Goal: Task Accomplishment & Management: Use online tool/utility

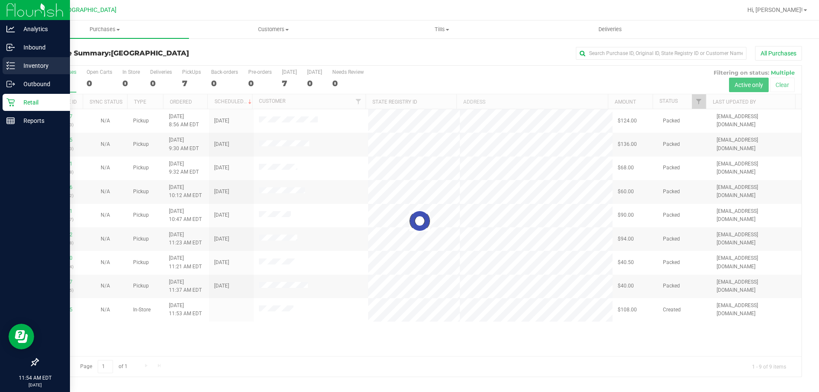
drag, startPoint x: 37, startPoint y: 58, endPoint x: 41, endPoint y: 65, distance: 7.9
click at [37, 59] on div "Inventory" at bounding box center [36, 65] width 67 height 17
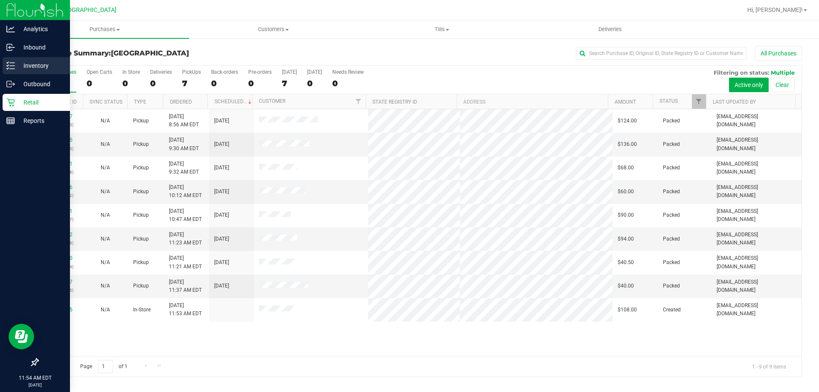
click at [8, 63] on icon at bounding box center [8, 62] width 2 height 1
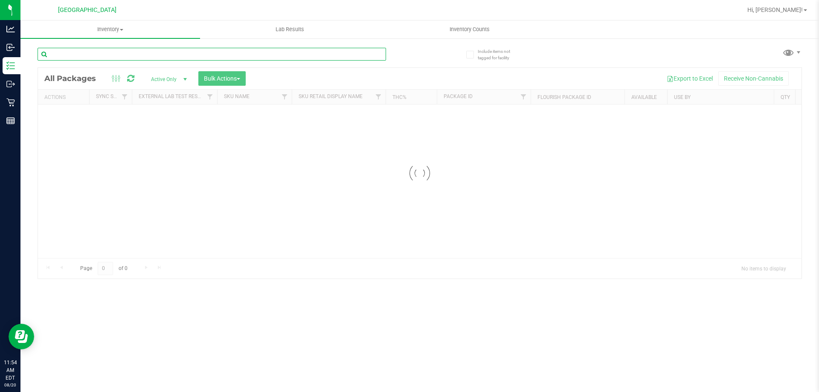
click at [114, 56] on input "text" at bounding box center [212, 54] width 349 height 13
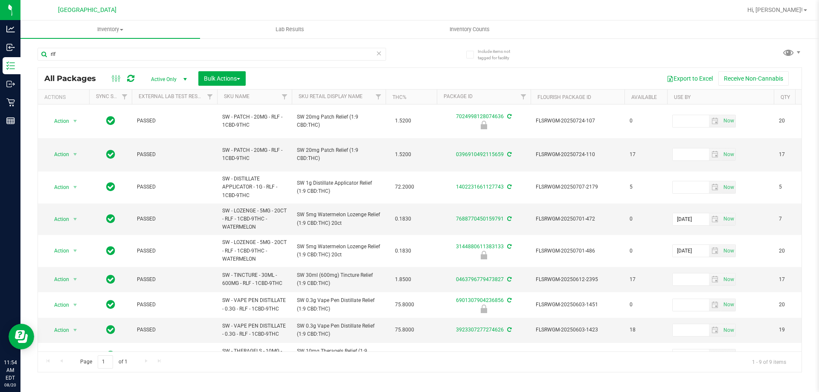
click at [367, 99] on th "Sku Retail Display Name" at bounding box center [339, 97] width 94 height 15
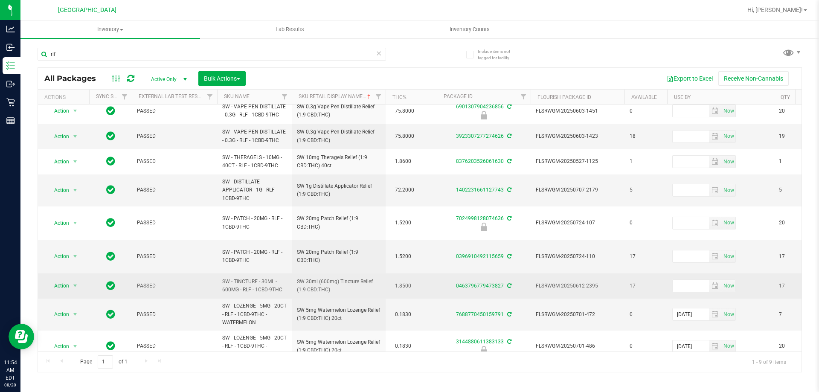
scroll to position [6, 0]
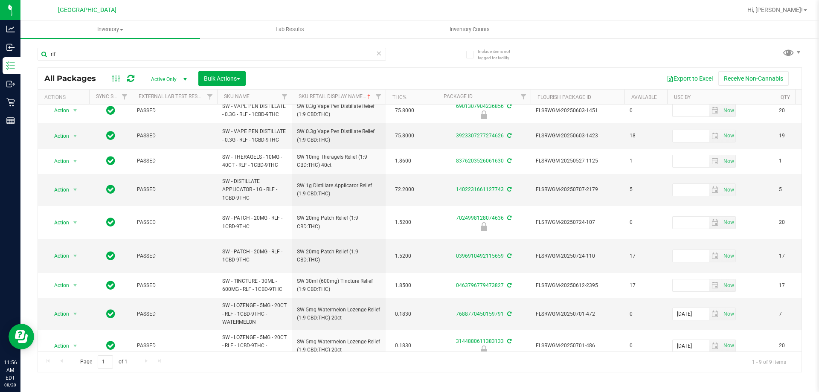
click at [113, 44] on div "rlf" at bounding box center [229, 53] width 382 height 27
click at [113, 52] on input "rlf" at bounding box center [212, 54] width 349 height 13
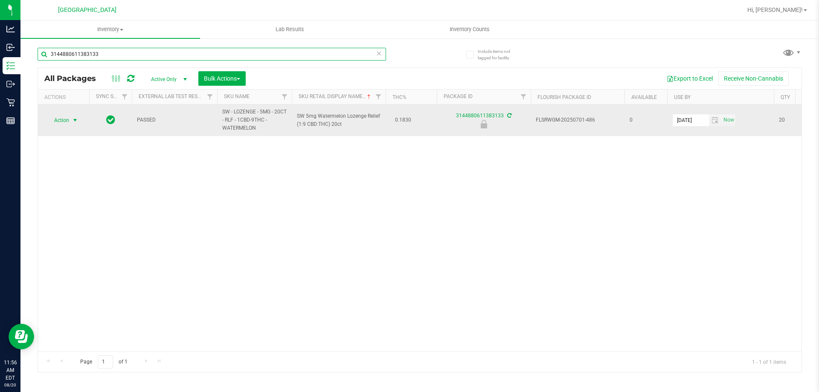
type input "3144880611383133"
click at [60, 121] on span "Action" at bounding box center [58, 120] width 23 height 12
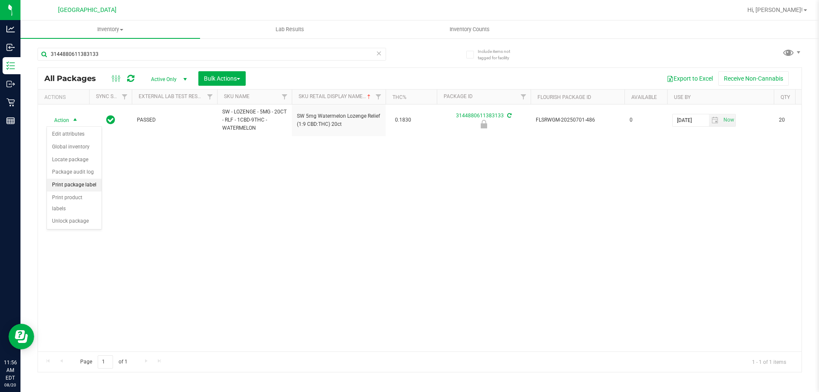
click at [80, 189] on li "Print package label" at bounding box center [74, 185] width 55 height 13
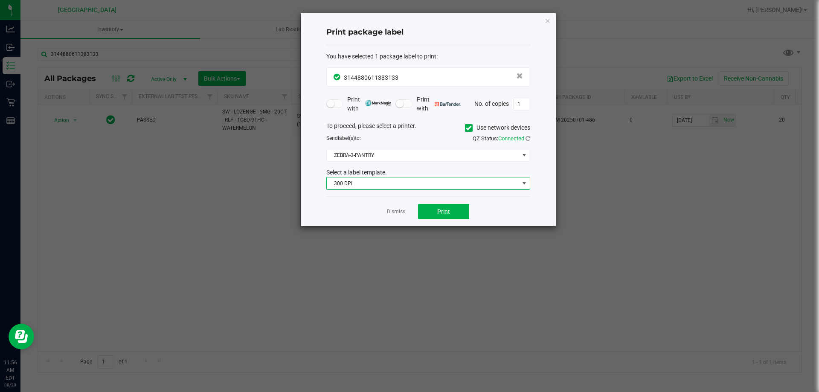
click at [369, 182] on span "300 DPI" at bounding box center [423, 183] width 192 height 12
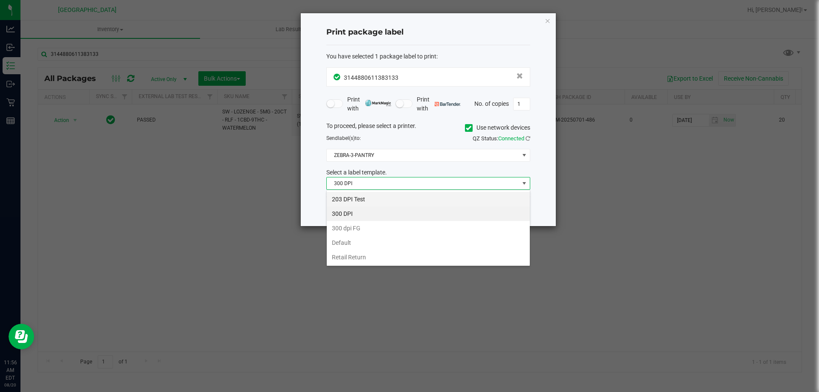
scroll to position [13, 204]
click at [361, 200] on li "203 DPI Test" at bounding box center [428, 199] width 203 height 15
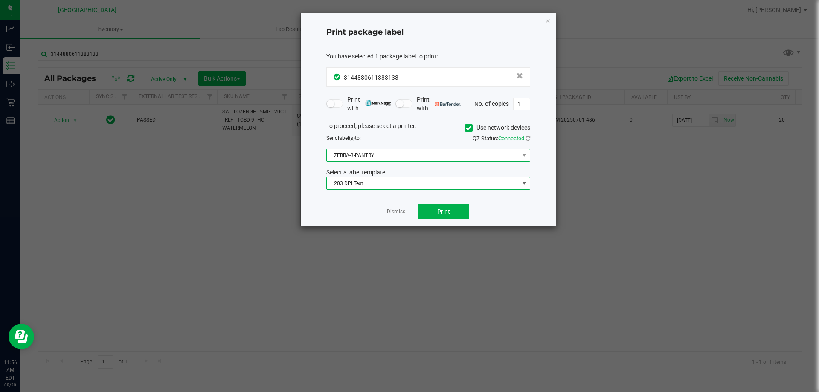
click at [376, 149] on span "ZEBRA-3-PANTRY" at bounding box center [428, 155] width 204 height 13
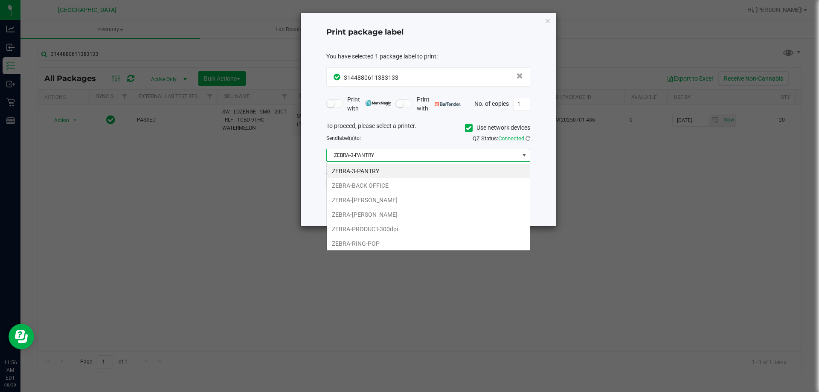
click at [375, 156] on span "ZEBRA-3-PANTRY" at bounding box center [423, 155] width 192 height 12
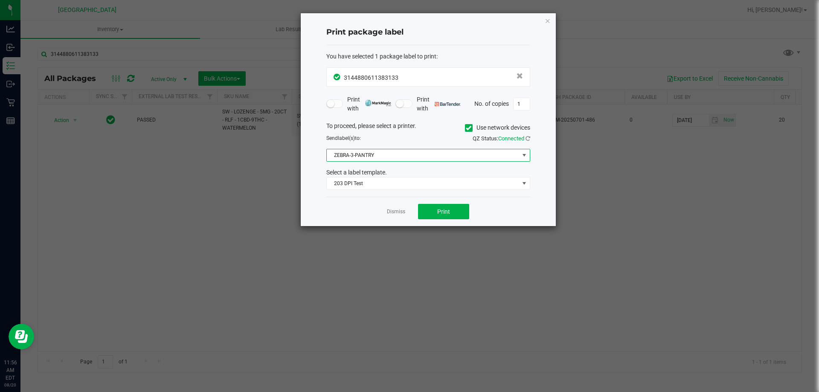
click at [373, 160] on span "ZEBRA-3-PANTRY" at bounding box center [423, 155] width 192 height 12
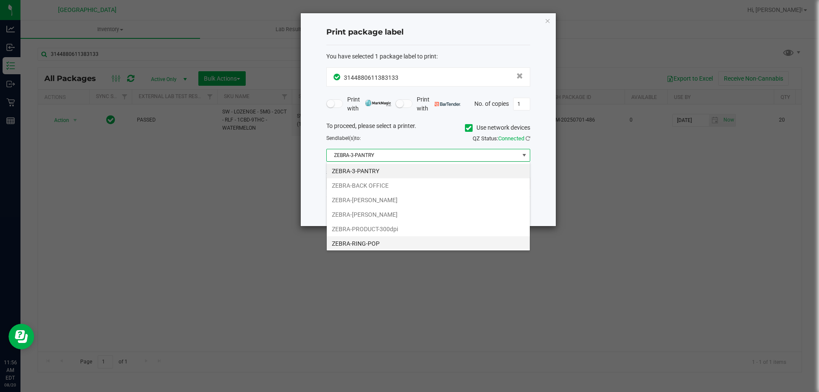
click at [375, 241] on li "ZEBRA-RING-POP" at bounding box center [428, 243] width 203 height 15
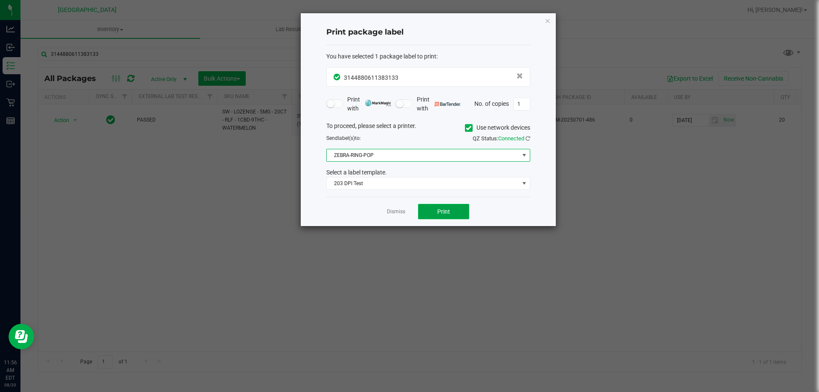
click at [426, 212] on button "Print" at bounding box center [443, 211] width 51 height 15
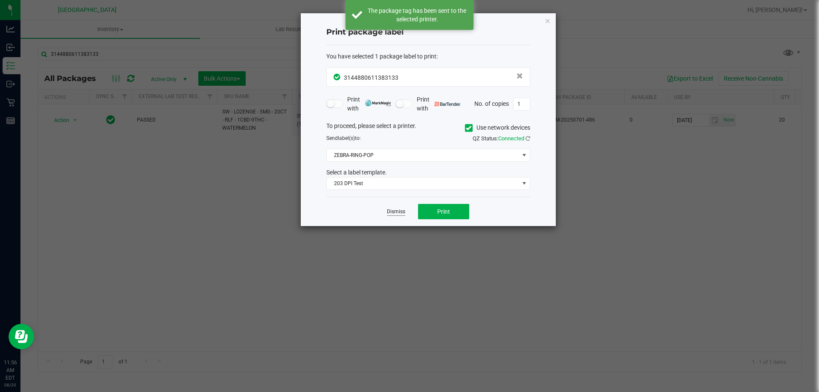
click at [402, 212] on link "Dismiss" at bounding box center [396, 211] width 18 height 7
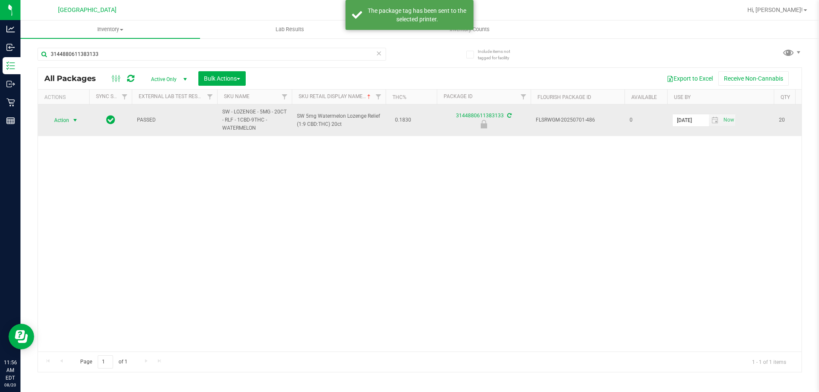
click at [62, 117] on span "Action" at bounding box center [58, 120] width 23 height 12
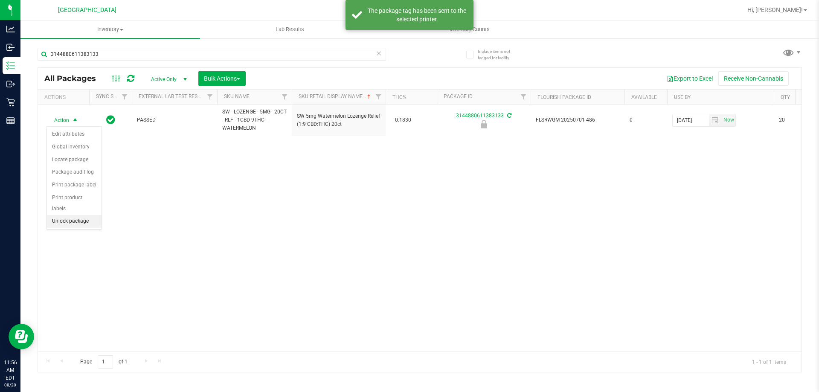
click at [92, 215] on li "Unlock package" at bounding box center [74, 221] width 55 height 13
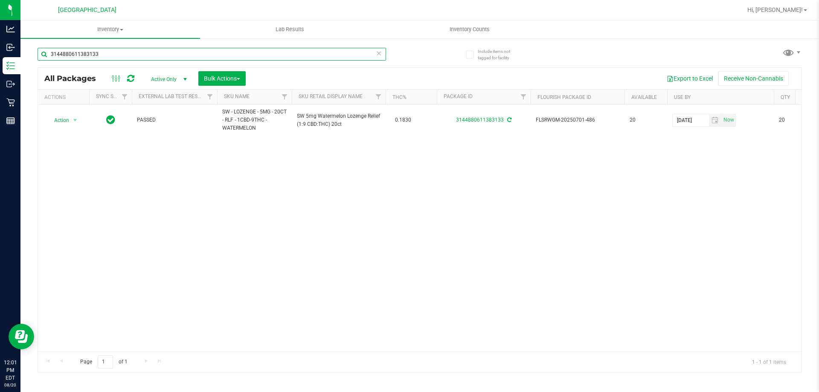
click at [164, 48] on input "3144880611383133" at bounding box center [212, 54] width 349 height 13
click at [175, 187] on div "Action Action Adjust qty Create package Edit attributes Global inventory Locate…" at bounding box center [420, 228] width 764 height 247
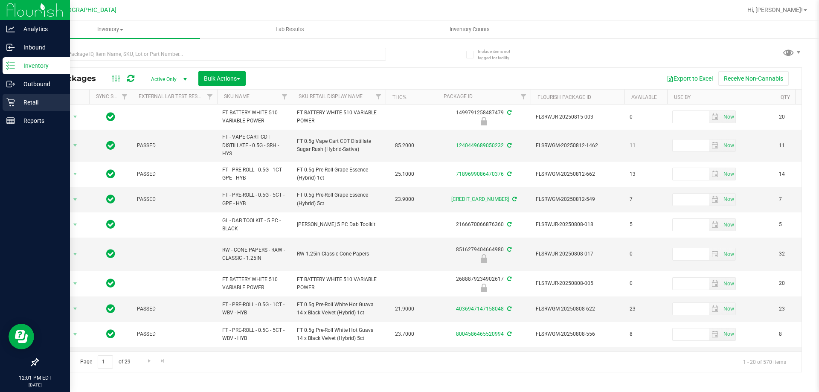
click at [11, 103] on icon at bounding box center [10, 102] width 9 height 9
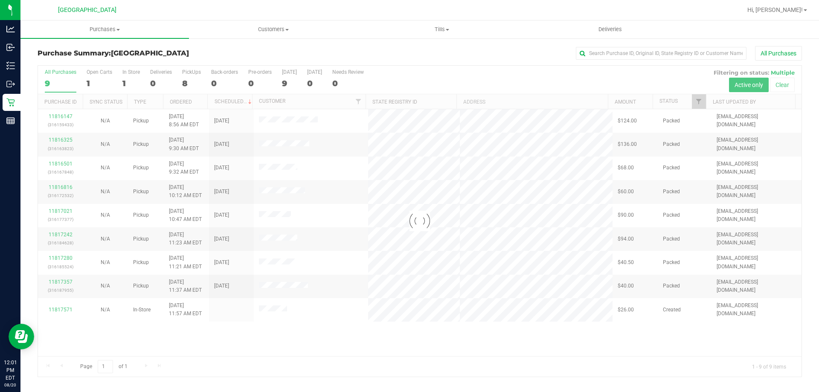
click at [386, 57] on div "All Purchases" at bounding box center [547, 53] width 510 height 15
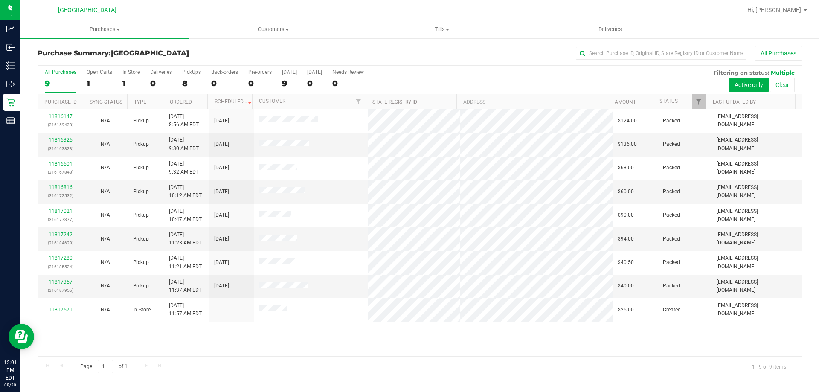
click at [395, 345] on div "11816147 (316159433) N/A Pickup [DATE] 8:56 AM EDT 8/20/2025 $124.00 Packed [EM…" at bounding box center [420, 232] width 764 height 247
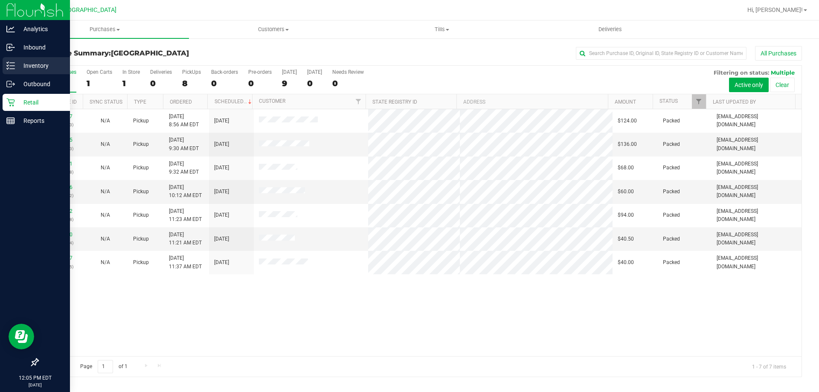
click at [5, 62] on div "Inventory" at bounding box center [36, 65] width 67 height 17
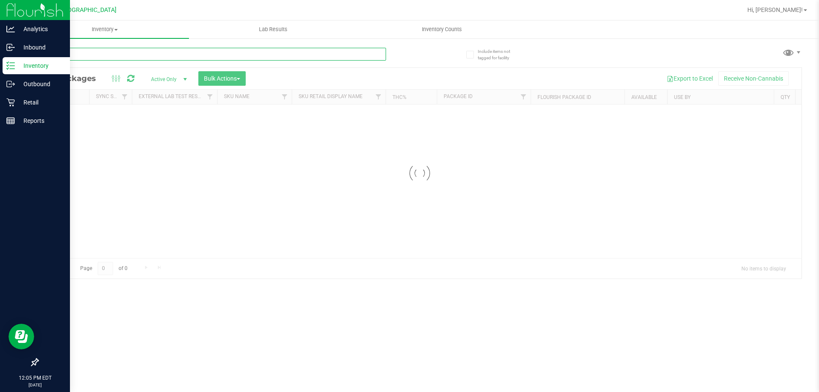
click at [114, 54] on input "text" at bounding box center [212, 54] width 349 height 13
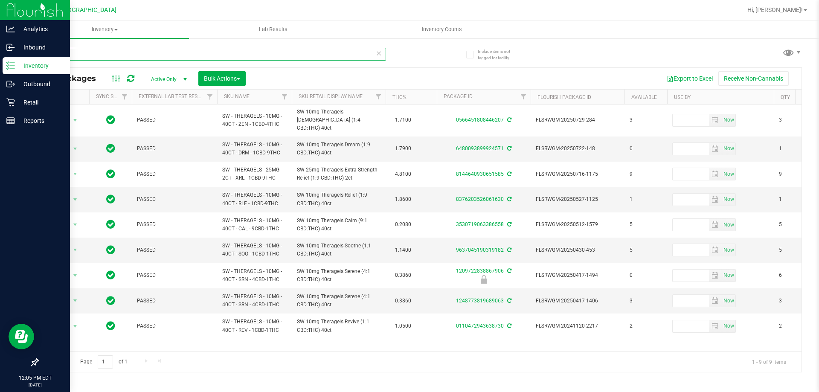
type input "theragel"
click at [367, 102] on th "Sku Retail Display Name" at bounding box center [339, 97] width 94 height 15
